Goal: Information Seeking & Learning: Learn about a topic

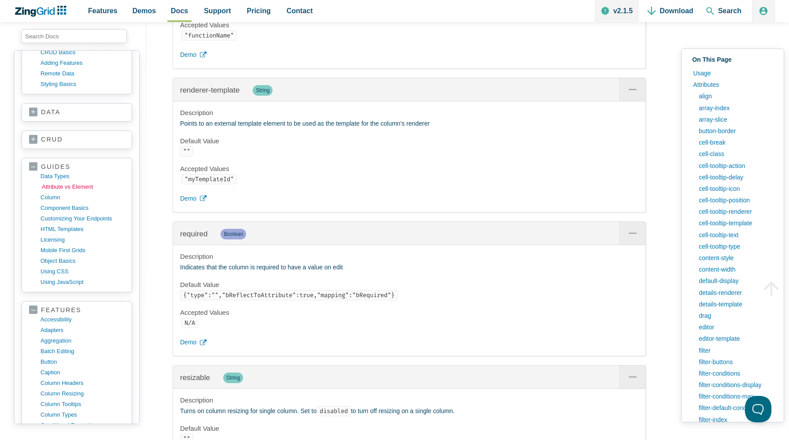
scroll to position [124, 0]
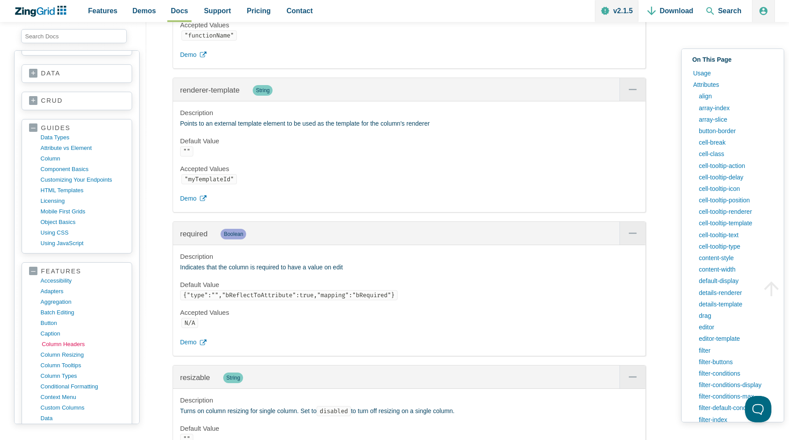
click at [80, 347] on link "column headers" at bounding box center [84, 344] width 84 height 11
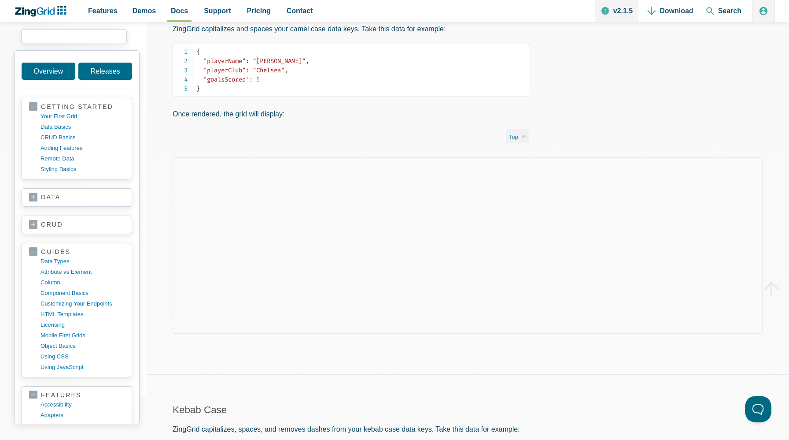
click at [67, 29] on input "search input" at bounding box center [74, 36] width 106 height 14
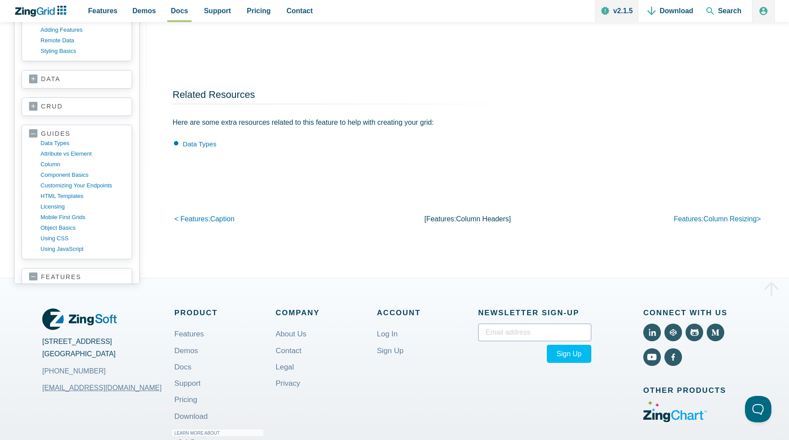
scroll to position [3287, 0]
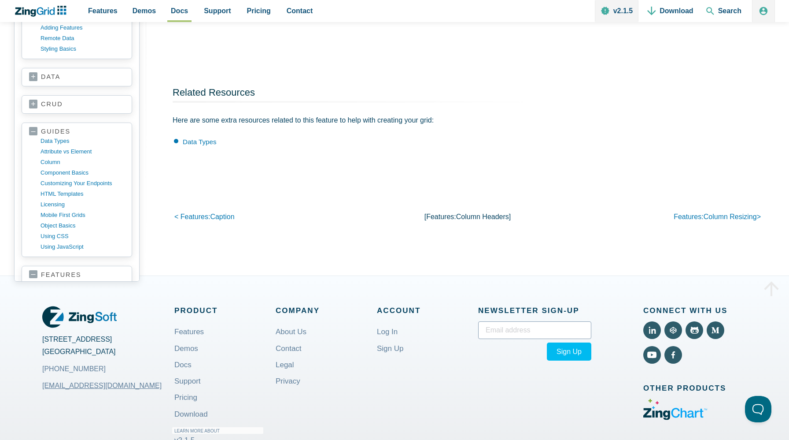
click at [207, 300] on div "2105 Garnet Avenue San Diego, CA 92109 +1 (858) 490-5281 sales@zingsoft.com Pro…" at bounding box center [394, 374] width 705 height 196
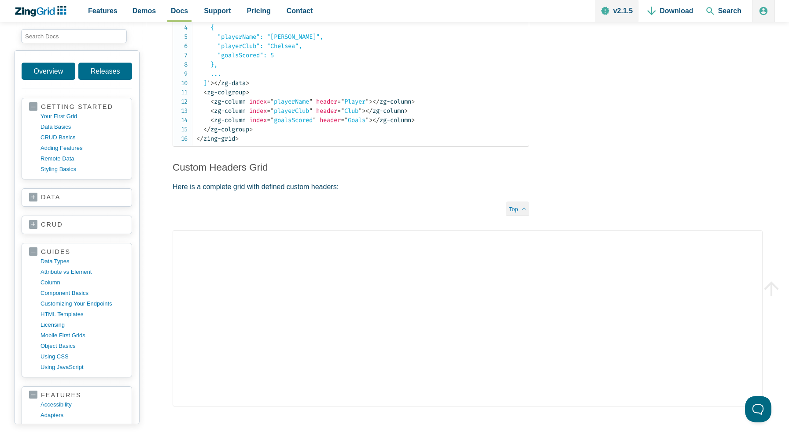
scroll to position [2875, 0]
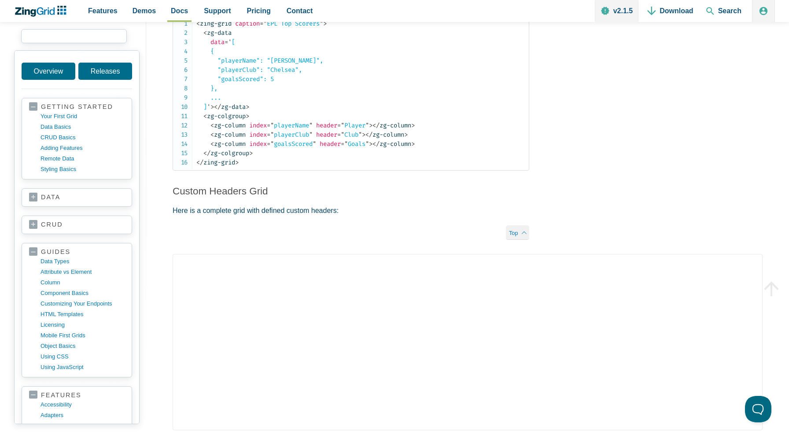
click at [67, 41] on input "search input" at bounding box center [74, 36] width 106 height 14
type input "render methods"
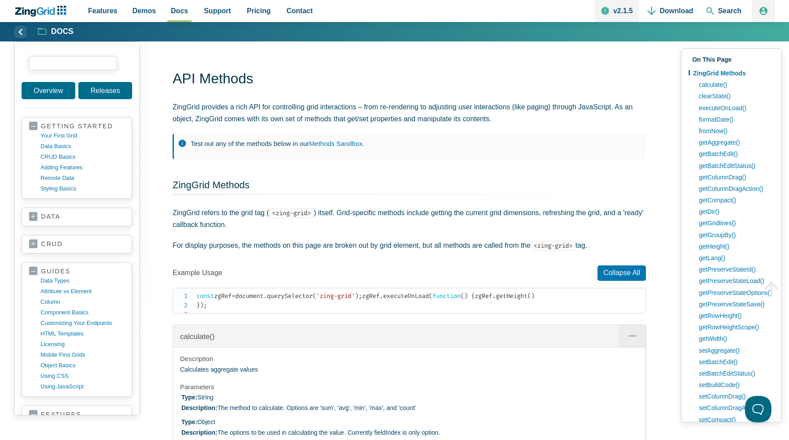
click at [70, 62] on input "search input" at bounding box center [73, 63] width 89 height 14
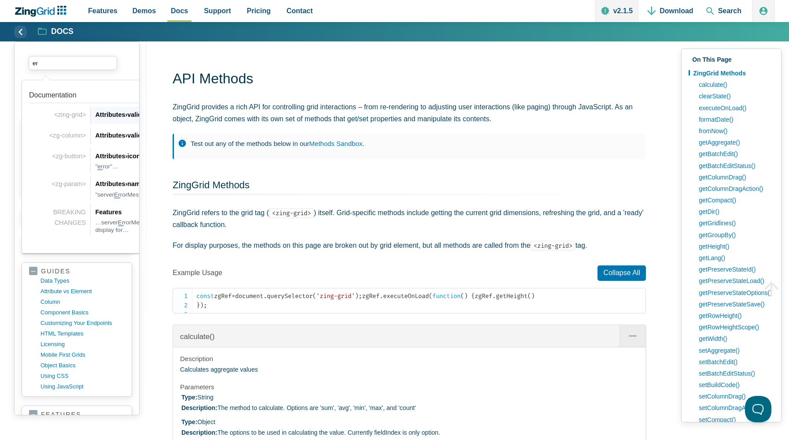
type input "e"
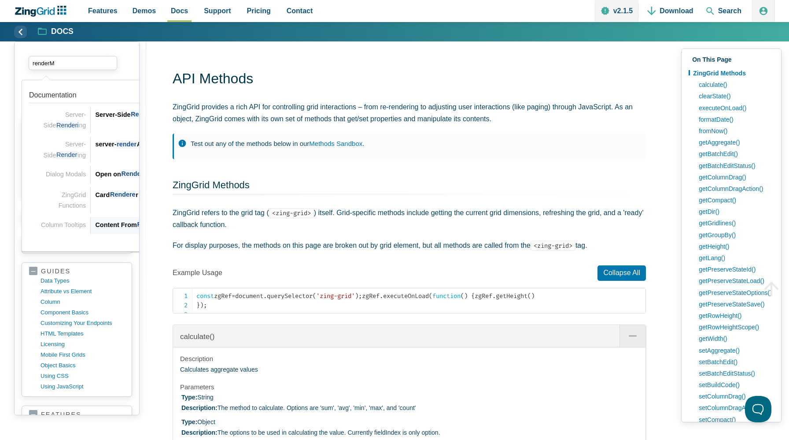
click at [52, 225] on span "Column Tooltips" at bounding box center [63, 224] width 45 height 7
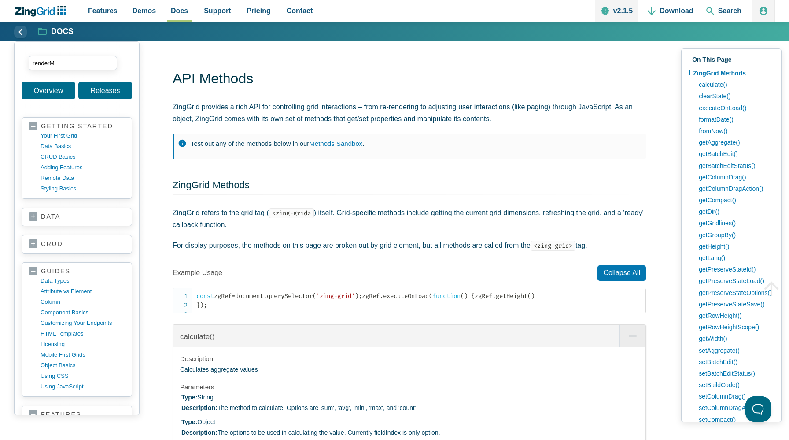
type input "renderM"
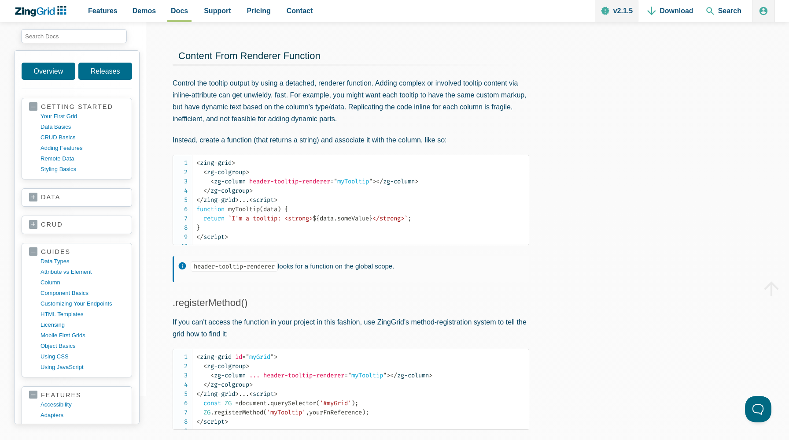
scroll to position [555, 0]
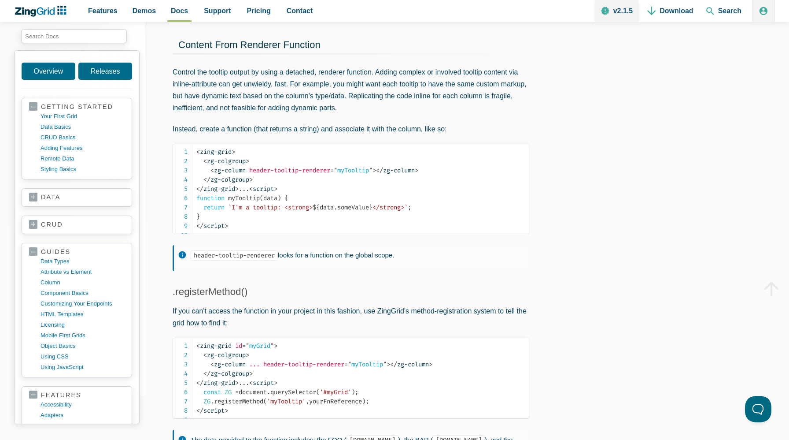
click at [251, 261] on p "header-tooltip-renderer looks for a function on the global scope." at bounding box center [356, 254] width 330 height 11
click at [246, 260] on code "header-tooltip-renderer" at bounding box center [234, 255] width 87 height 10
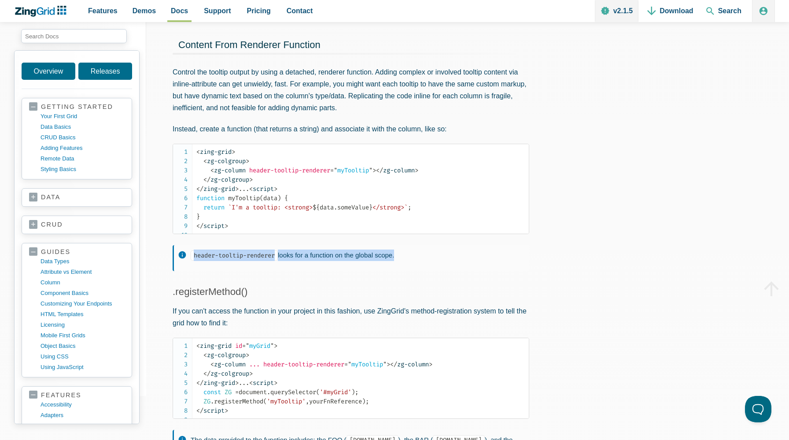
click at [246, 260] on code "header-tooltip-renderer" at bounding box center [234, 255] width 87 height 10
click at [364, 174] on span "= " myTooltip "" at bounding box center [351, 170] width 42 height 7
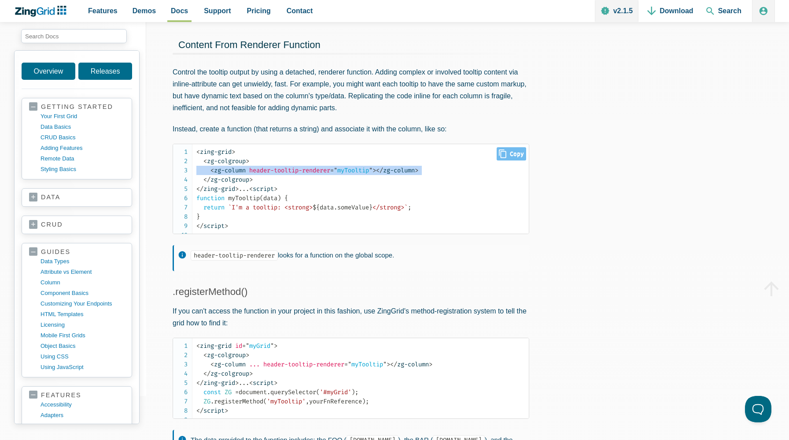
click at [364, 174] on span "= " myTooltip "" at bounding box center [351, 170] width 42 height 7
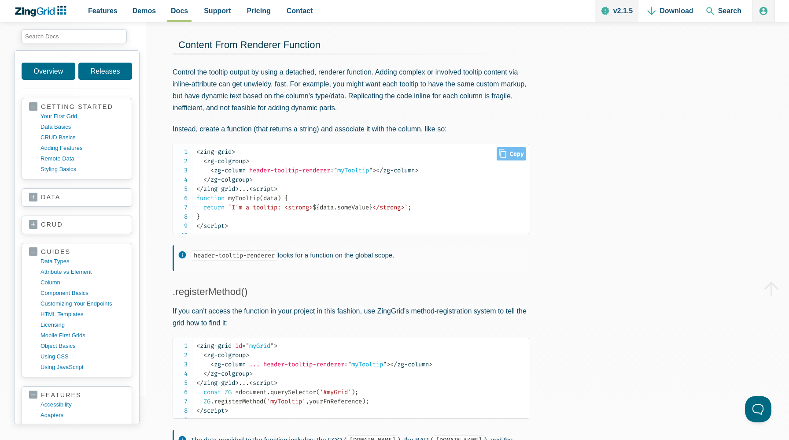
click at [372, 173] on span "= " myTooltip "" at bounding box center [351, 170] width 42 height 7
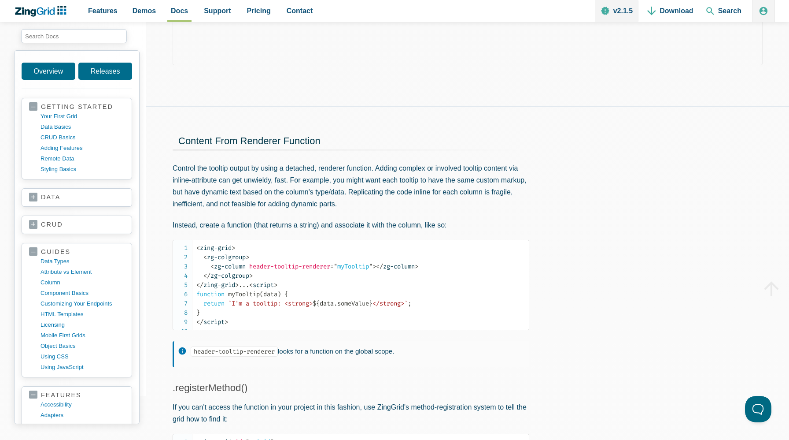
scroll to position [488, 0]
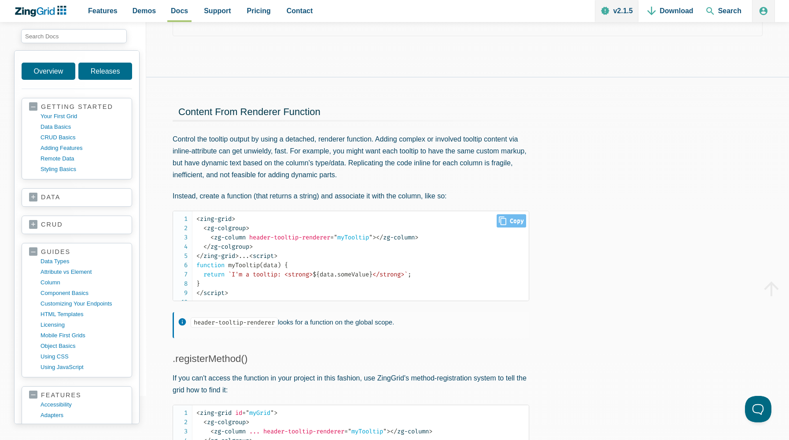
click at [264, 228] on code "< zing-grid > < zg-colgroup > < zg-column header-tooltip-renderer = " myTooltip…" at bounding box center [362, 255] width 333 height 83
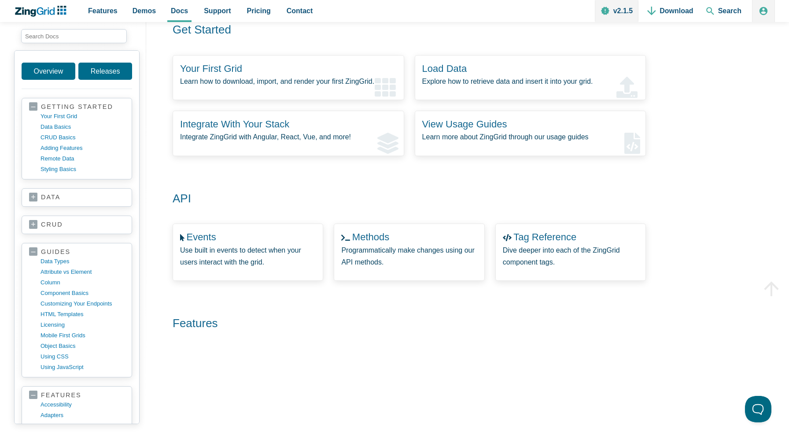
scroll to position [200, 0]
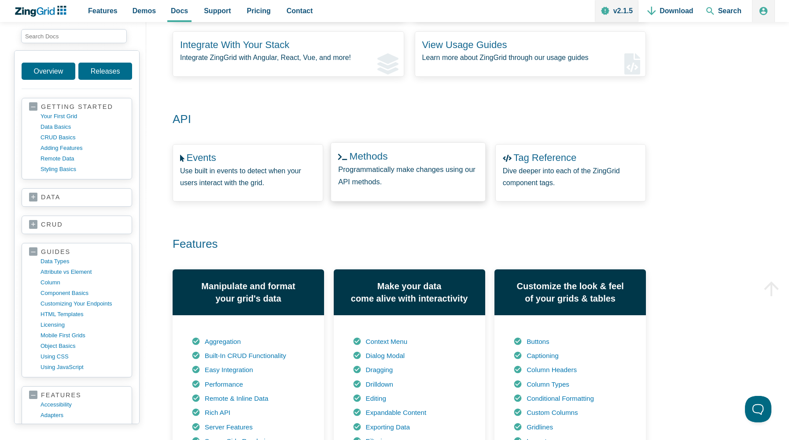
click at [381, 184] on p "Programmatically make changes using our API methods." at bounding box center [409, 175] width 140 height 25
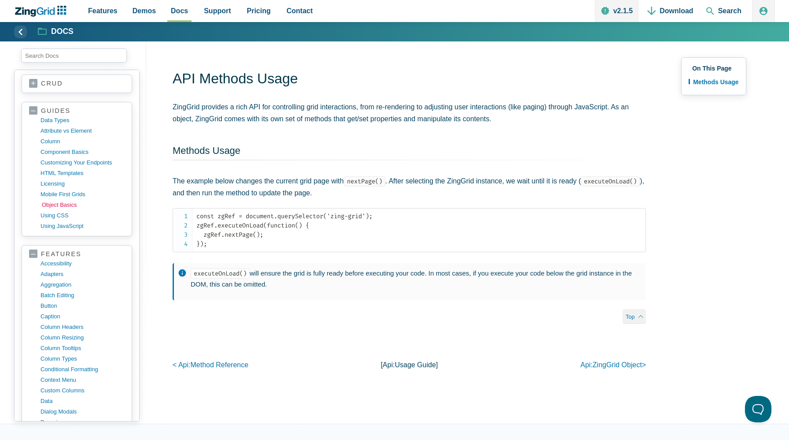
scroll to position [162, 0]
click at [76, 348] on link "column tooltips" at bounding box center [84, 346] width 84 height 11
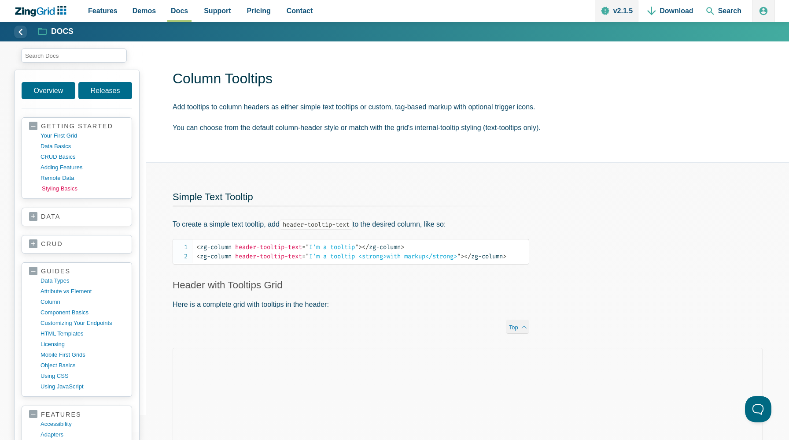
click at [64, 191] on link "styling basics" at bounding box center [84, 188] width 84 height 11
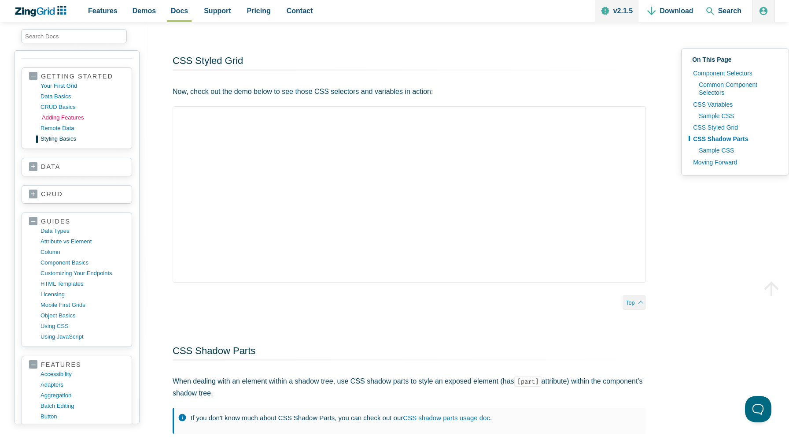
scroll to position [31, 0]
click at [98, 168] on link "data" at bounding box center [77, 166] width 96 height 9
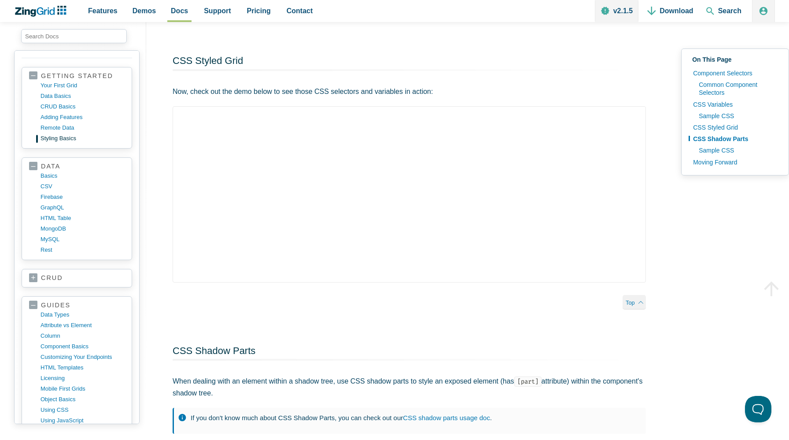
click at [91, 274] on link "crud" at bounding box center [77, 278] width 96 height 9
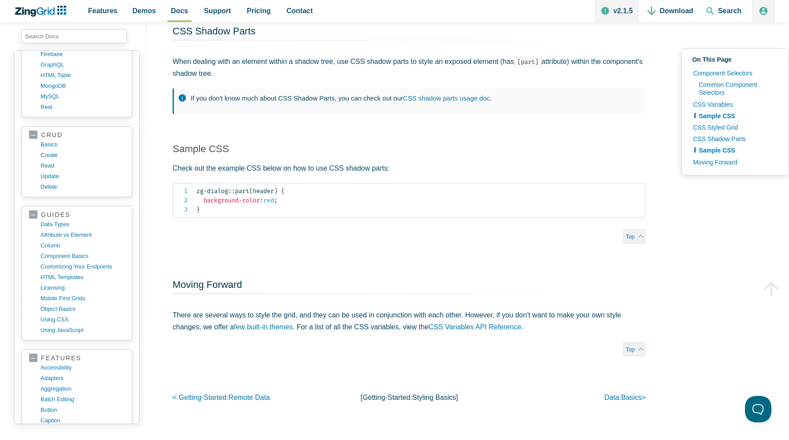
scroll to position [1178, 0]
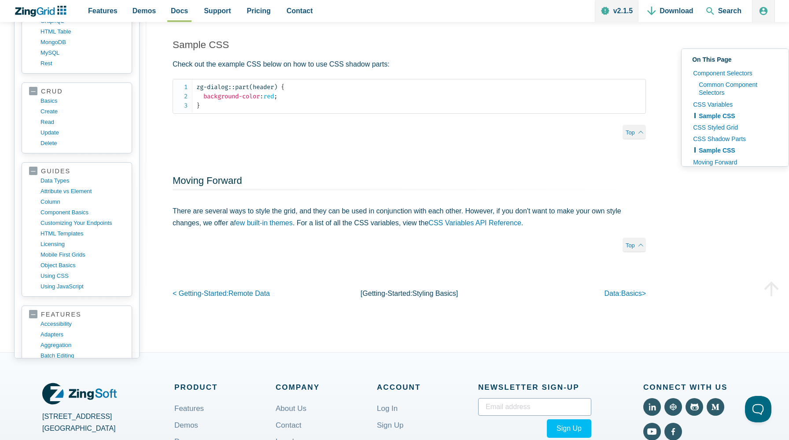
scroll to position [1300, 0]
click at [623, 297] on span "basics" at bounding box center [632, 293] width 21 height 7
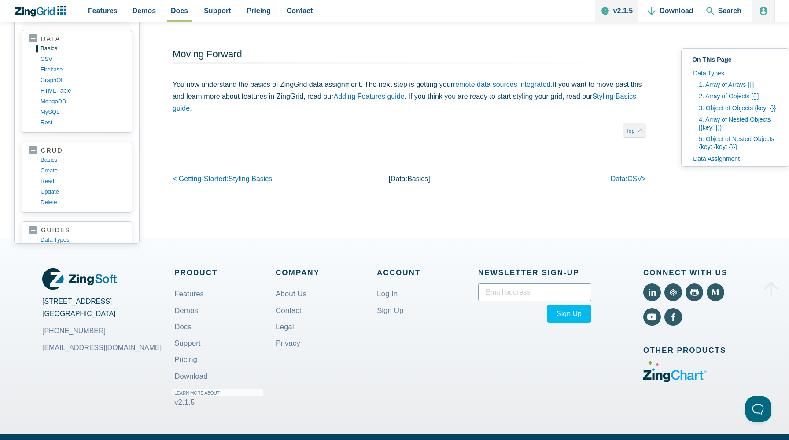
scroll to position [3175, 0]
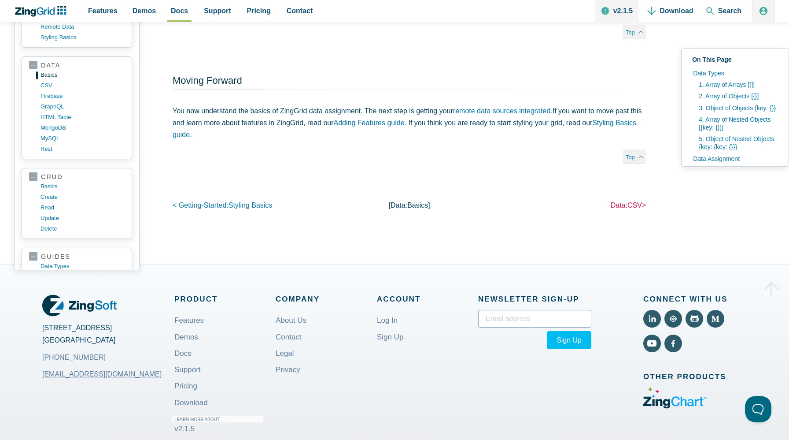
click at [622, 209] on link "data: CSV >" at bounding box center [629, 204] width 36 height 7
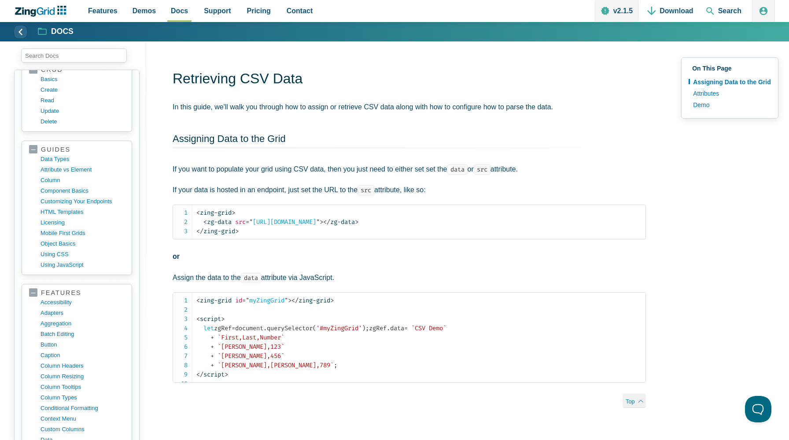
scroll to position [258, 0]
click at [58, 213] on link "HTML templates" at bounding box center [84, 212] width 84 height 11
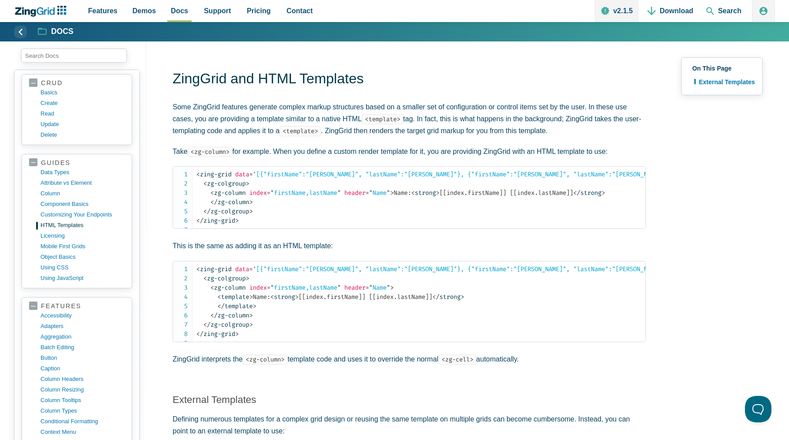
scroll to position [245, 0]
click at [73, 193] on link "column" at bounding box center [84, 193] width 84 height 11
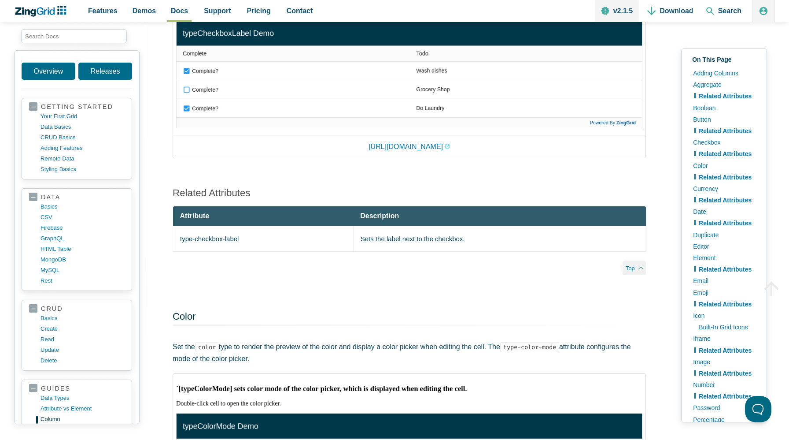
scroll to position [1477, 0]
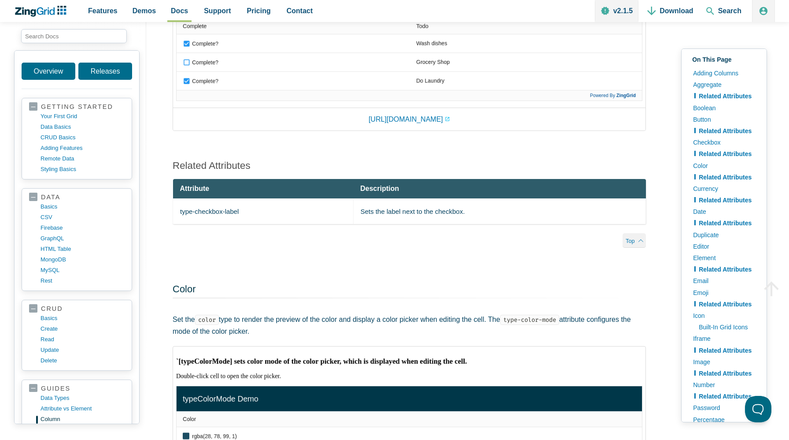
click at [187, 78] on img "App Content" at bounding box center [409, 46] width 466 height 107
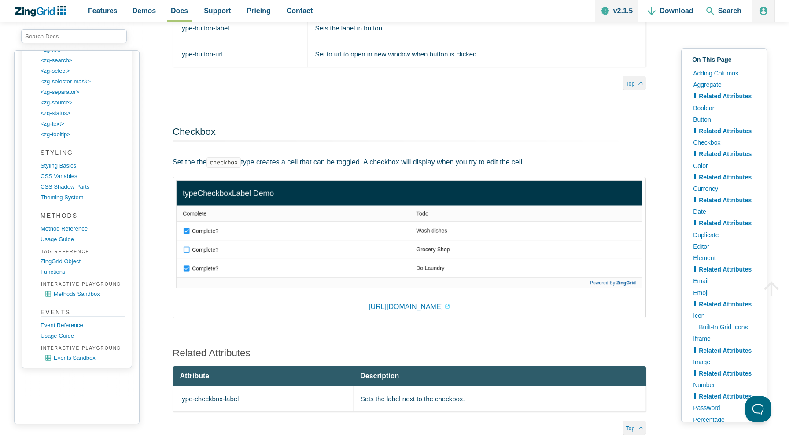
scroll to position [1294, 0]
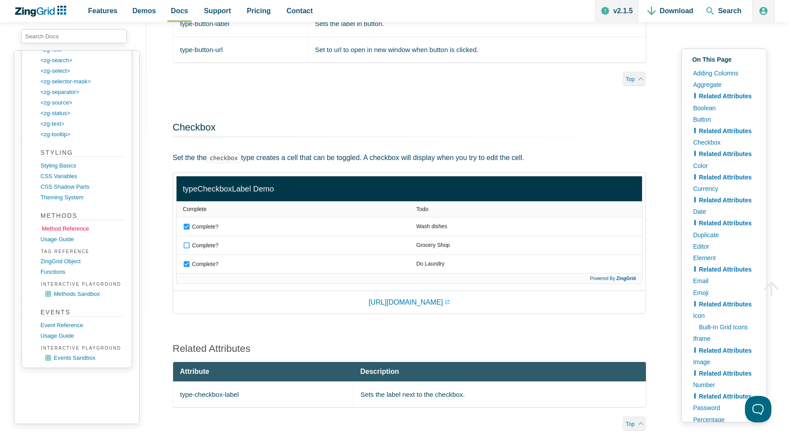
click at [66, 228] on link "Method Reference" at bounding box center [84, 228] width 84 height 11
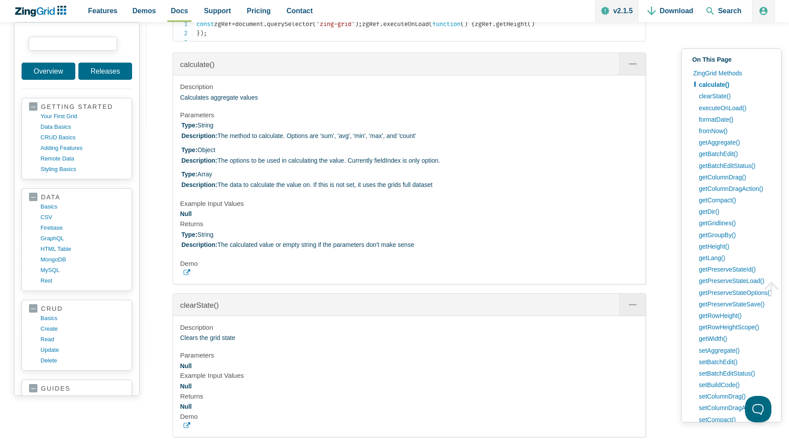
click at [78, 46] on input "search input" at bounding box center [73, 44] width 89 height 14
paste input "registerMethods"
type input "registerMethods"
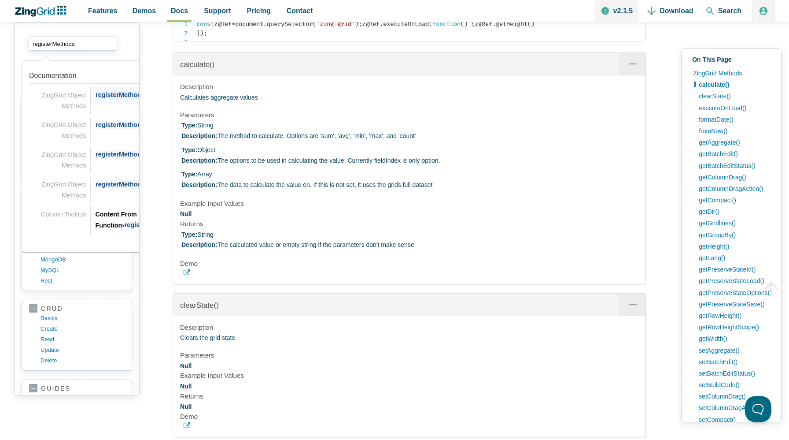
click at [88, 95] on div "ZingGrid Object Methods" at bounding box center [60, 100] width 62 height 26
